Goal: Obtain resource: Obtain resource

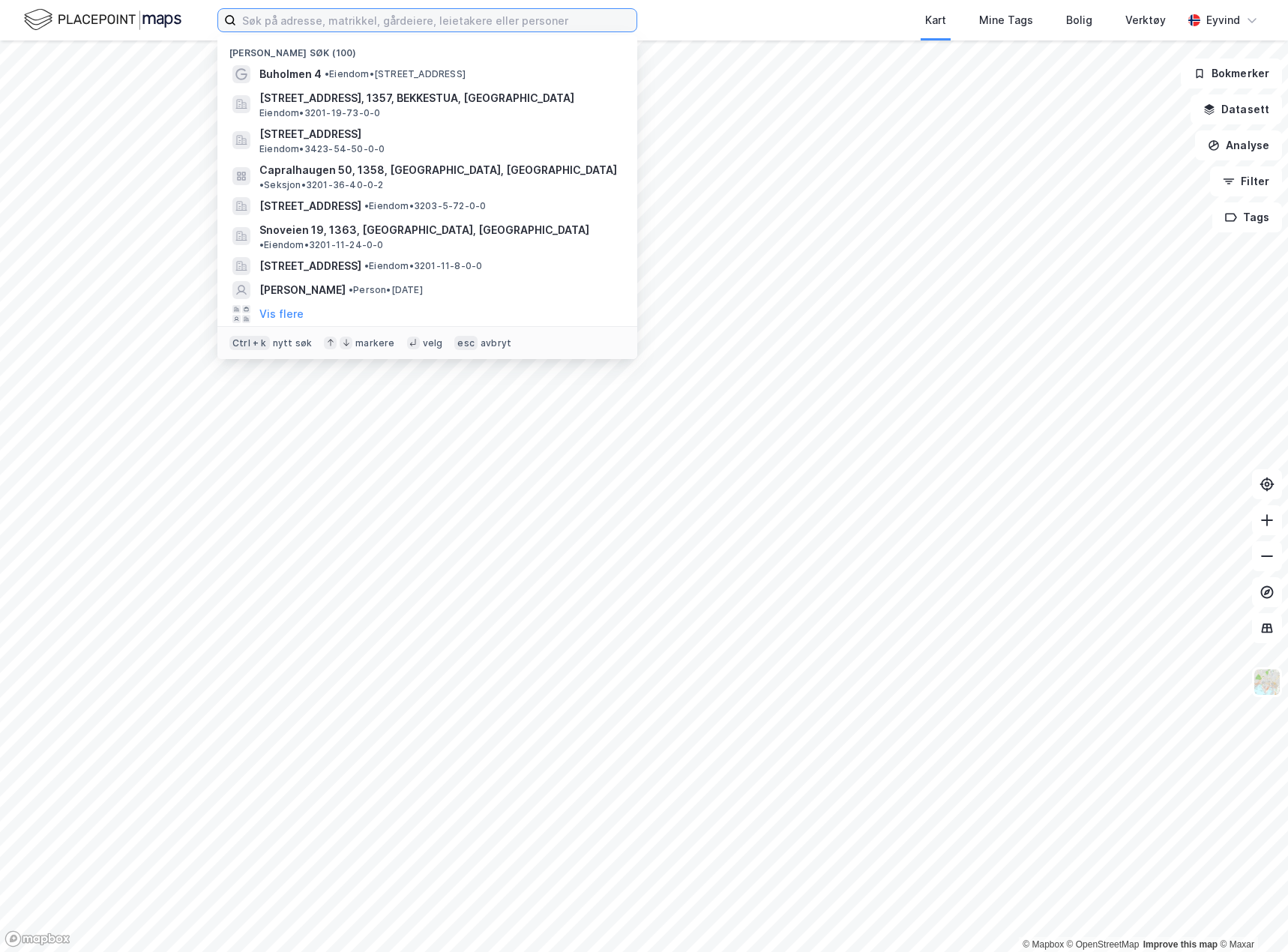
click at [388, 22] on input at bounding box center [436, 20] width 401 height 22
click at [350, 79] on span "• Eiendom • [STREET_ADDRESS] Skjærgårdsrute" at bounding box center [395, 74] width 141 height 12
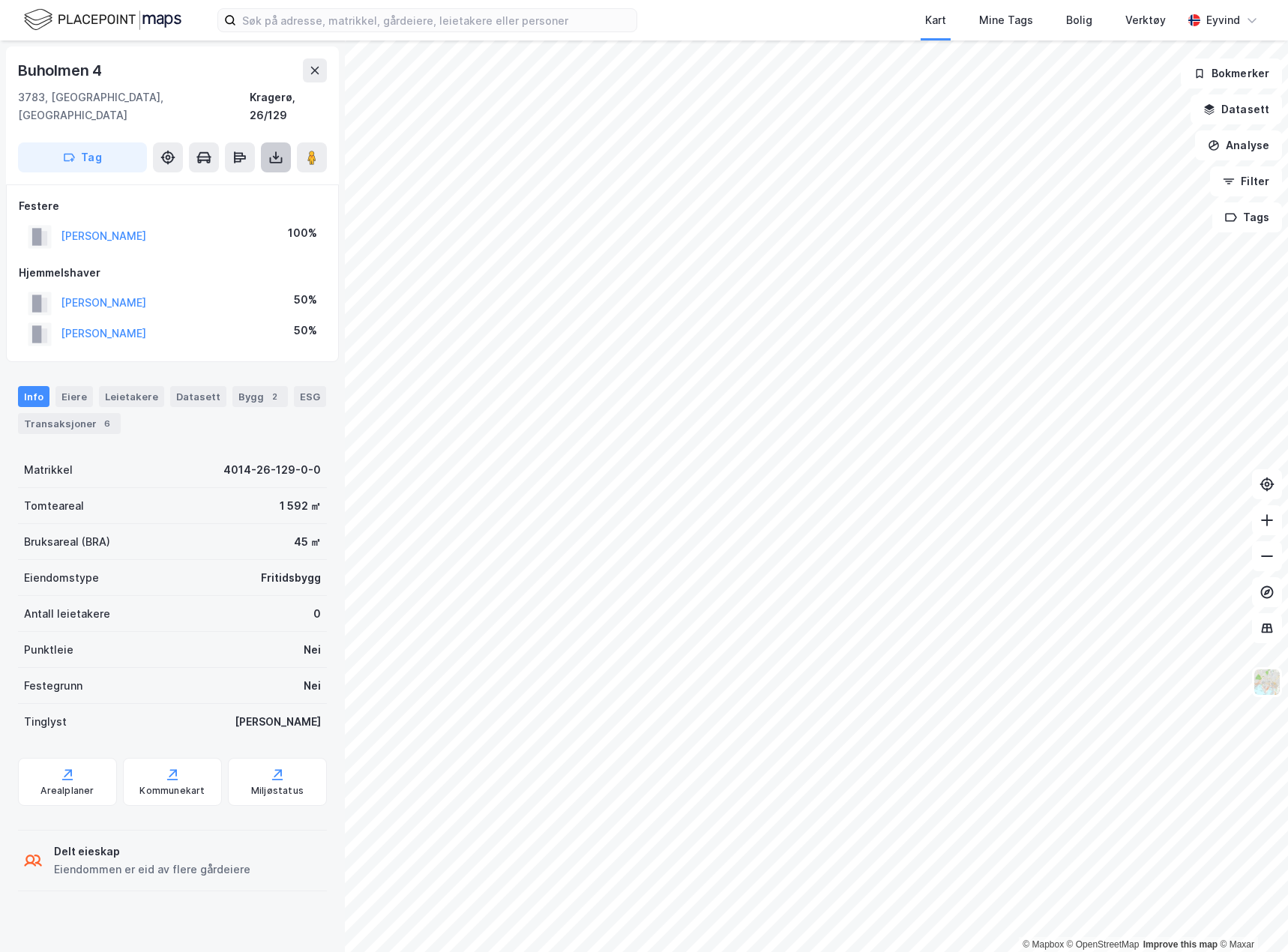
click at [273, 147] on button at bounding box center [275, 157] width 30 height 30
click at [245, 182] on div "Last ned grunnbok" at bounding box center [201, 188] width 87 height 12
click at [258, 176] on div "Last ned grunnbok" at bounding box center [211, 188] width 160 height 24
click at [207, 182] on div "Last ned grunnbok" at bounding box center [201, 188] width 87 height 12
click at [160, 182] on div "Last ned grunnbok" at bounding box center [193, 188] width 105 height 12
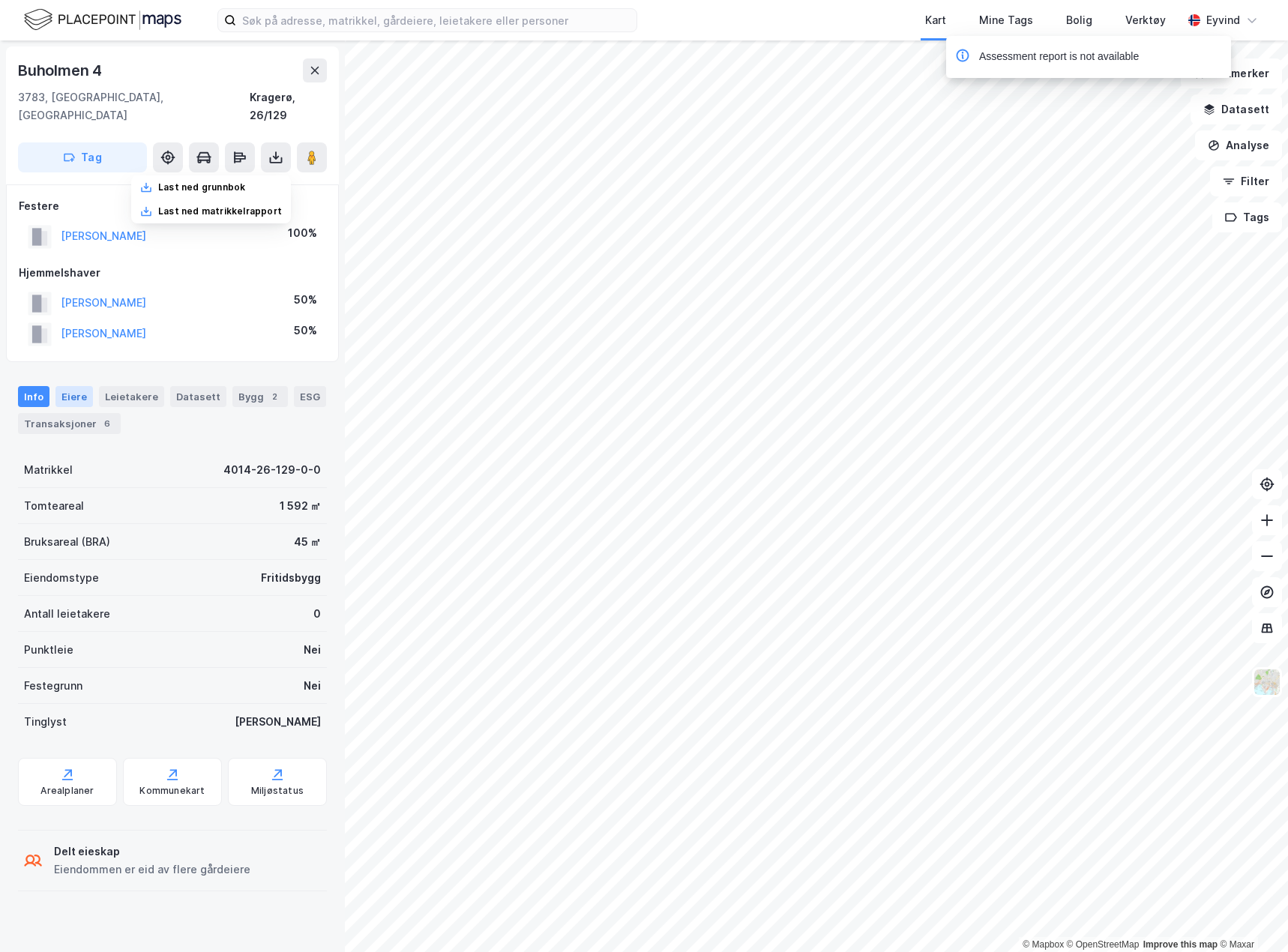
click at [65, 386] on div "Eiere" at bounding box center [74, 397] width 37 height 21
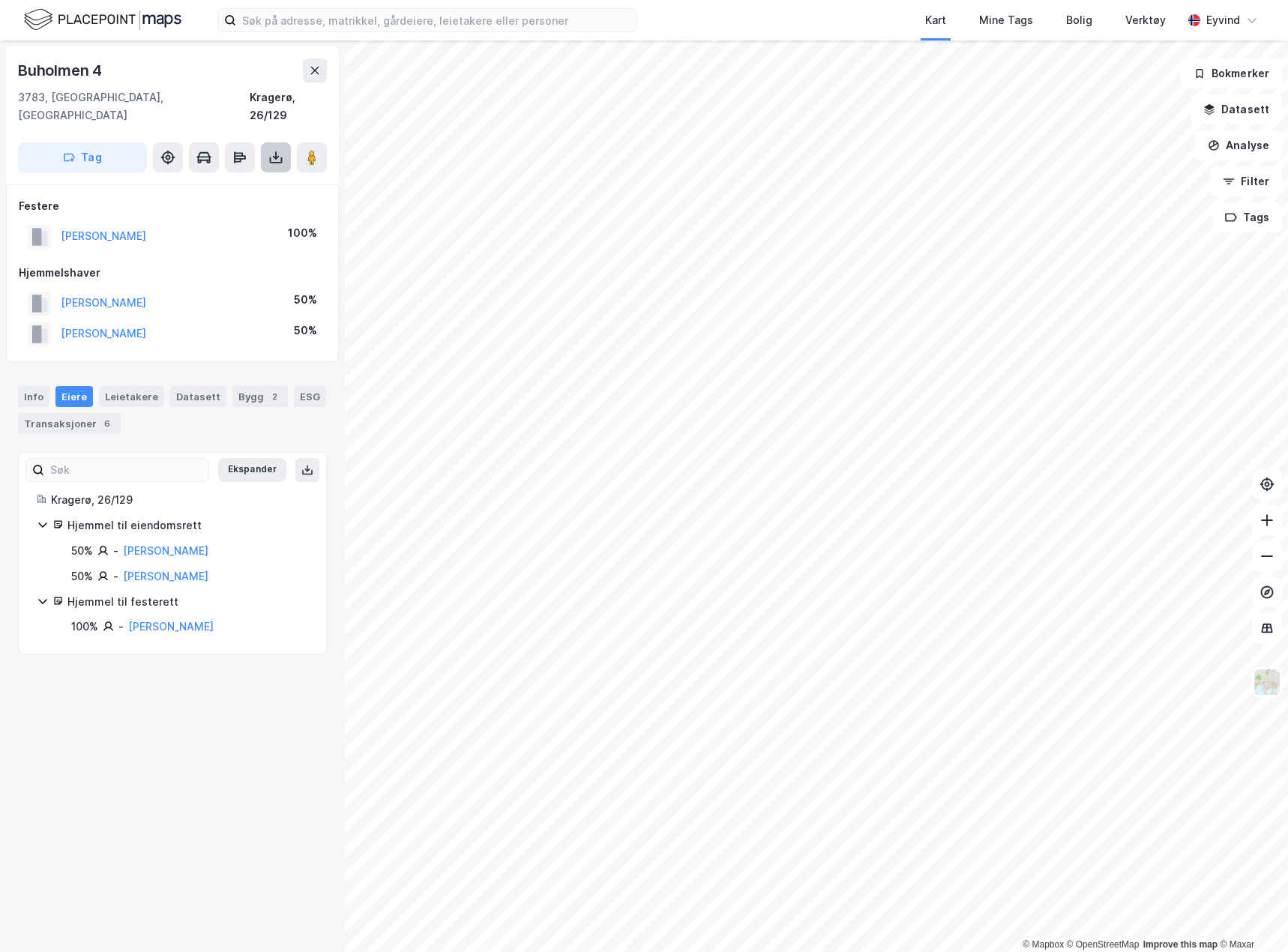
click at [264, 144] on button at bounding box center [275, 157] width 30 height 30
click at [162, 182] on div "Last ned grunnbok" at bounding box center [193, 188] width 105 height 12
click at [168, 200] on div "Last ned matrikkelrapport" at bounding box center [211, 211] width 160 height 24
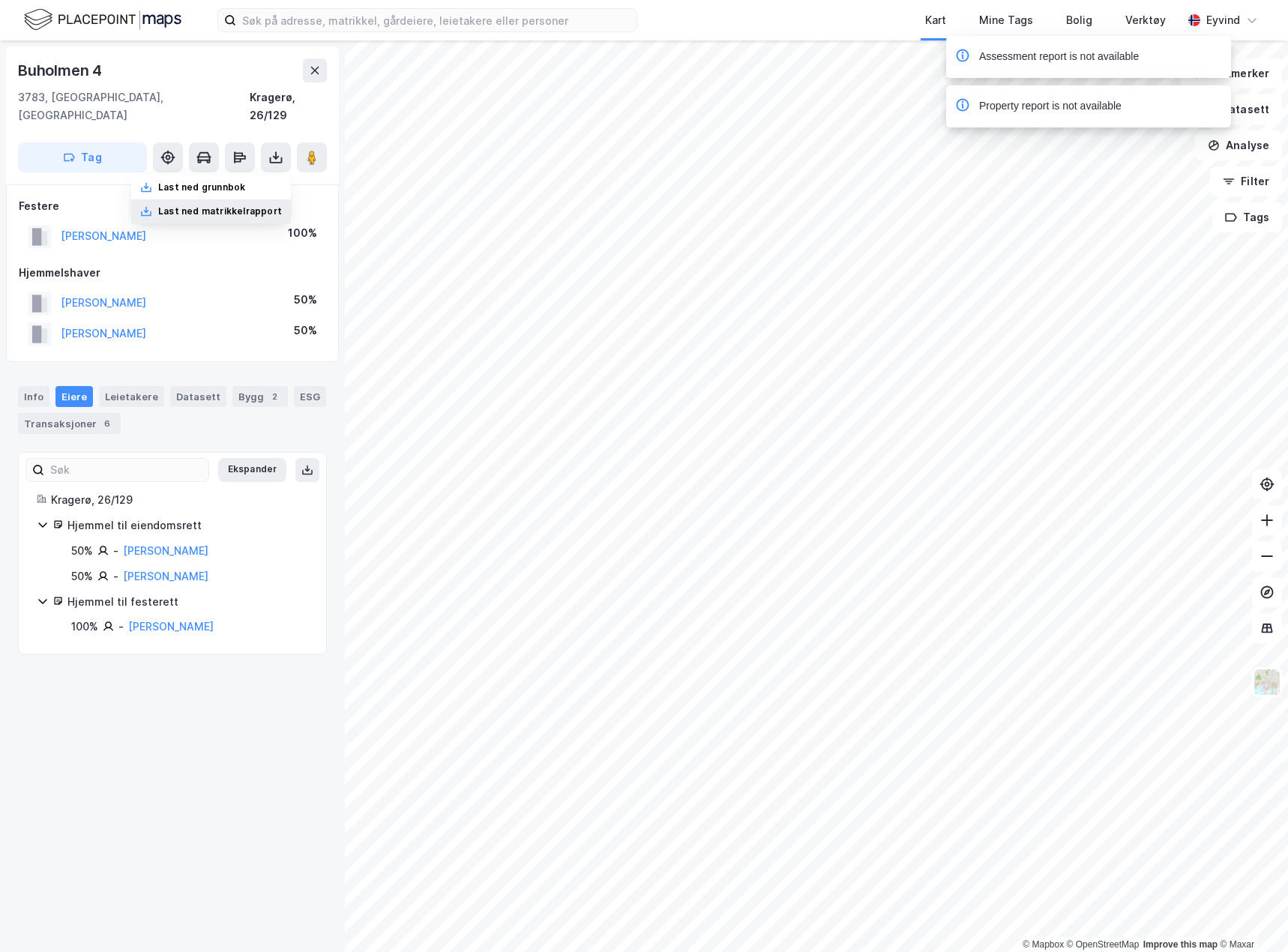
click at [194, 206] on div "Last ned matrikkelrapport" at bounding box center [220, 211] width 124 height 12
click at [198, 206] on div "Last ned matrikkelrapport" at bounding box center [220, 211] width 124 height 12
